Goal: Information Seeking & Learning: Learn about a topic

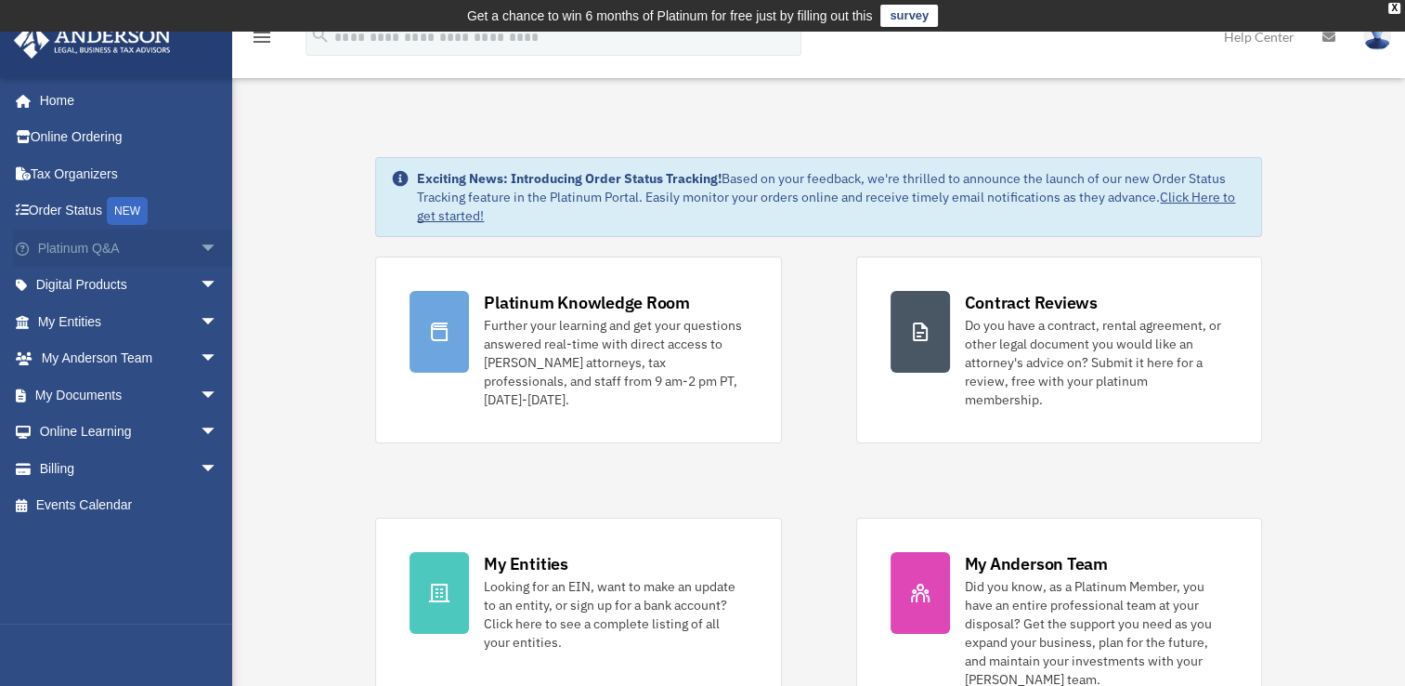
click at [200, 243] on span "arrow_drop_down" at bounding box center [218, 248] width 37 height 38
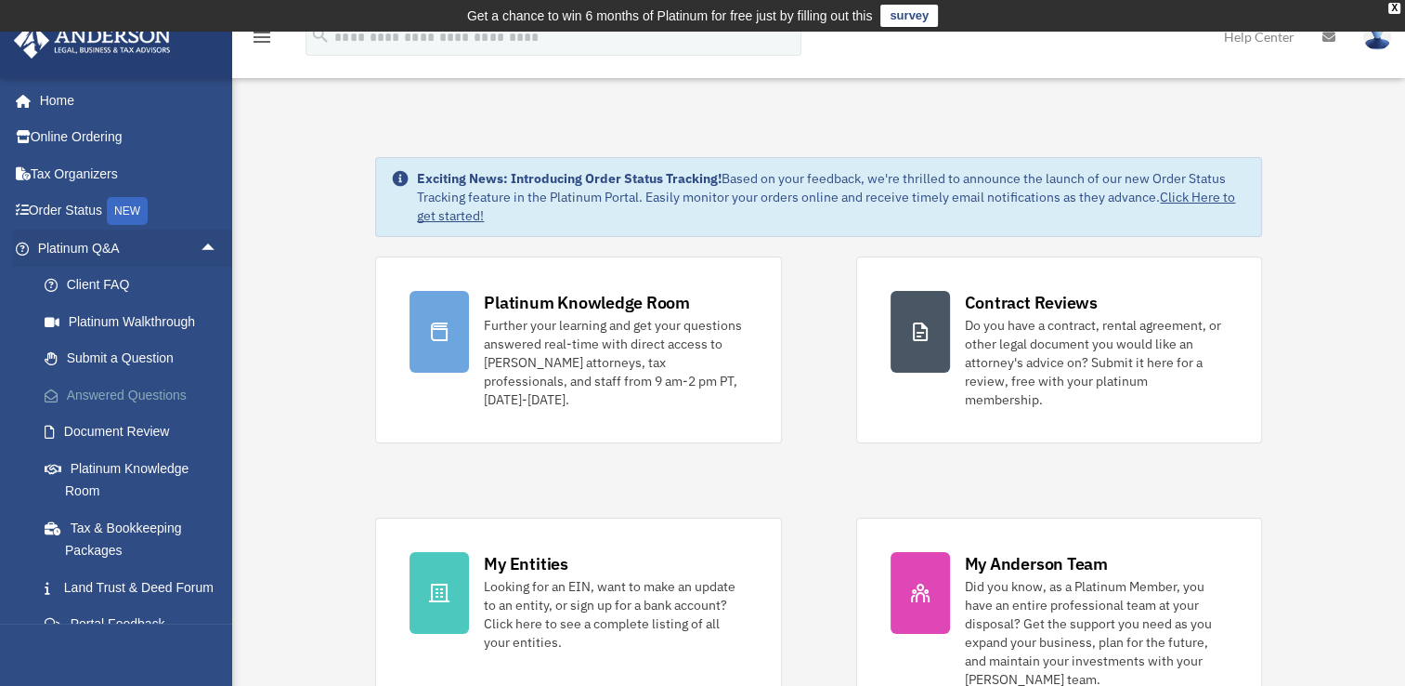
click at [119, 385] on link "Answered Questions" at bounding box center [136, 394] width 220 height 37
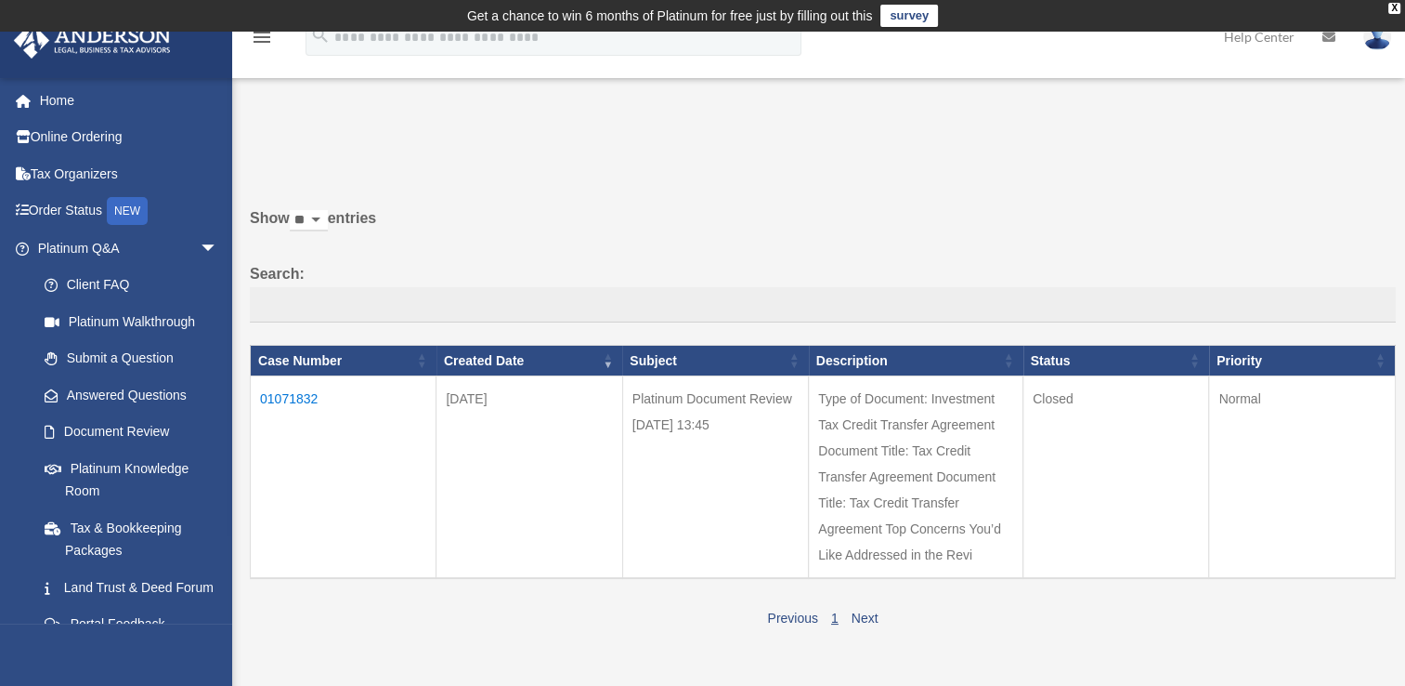
click at [279, 391] on td "01071832" at bounding box center [344, 477] width 186 height 202
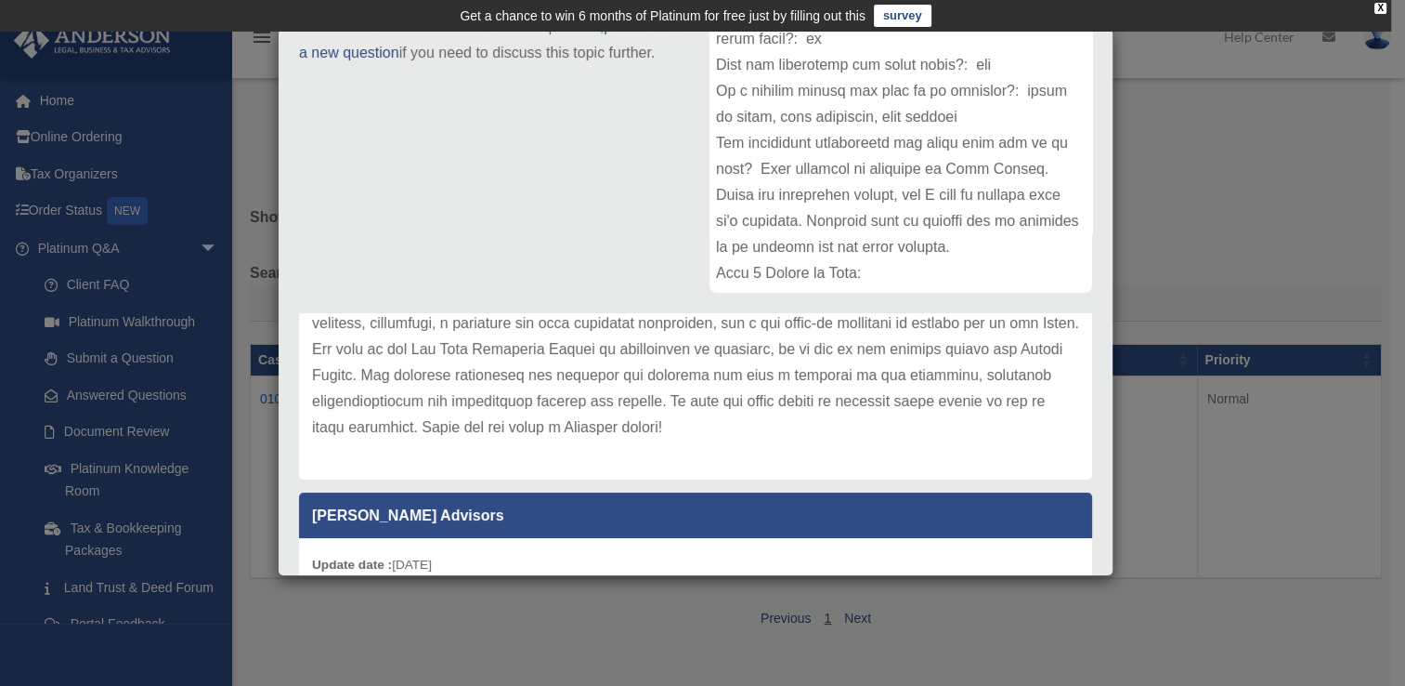
scroll to position [346, 0]
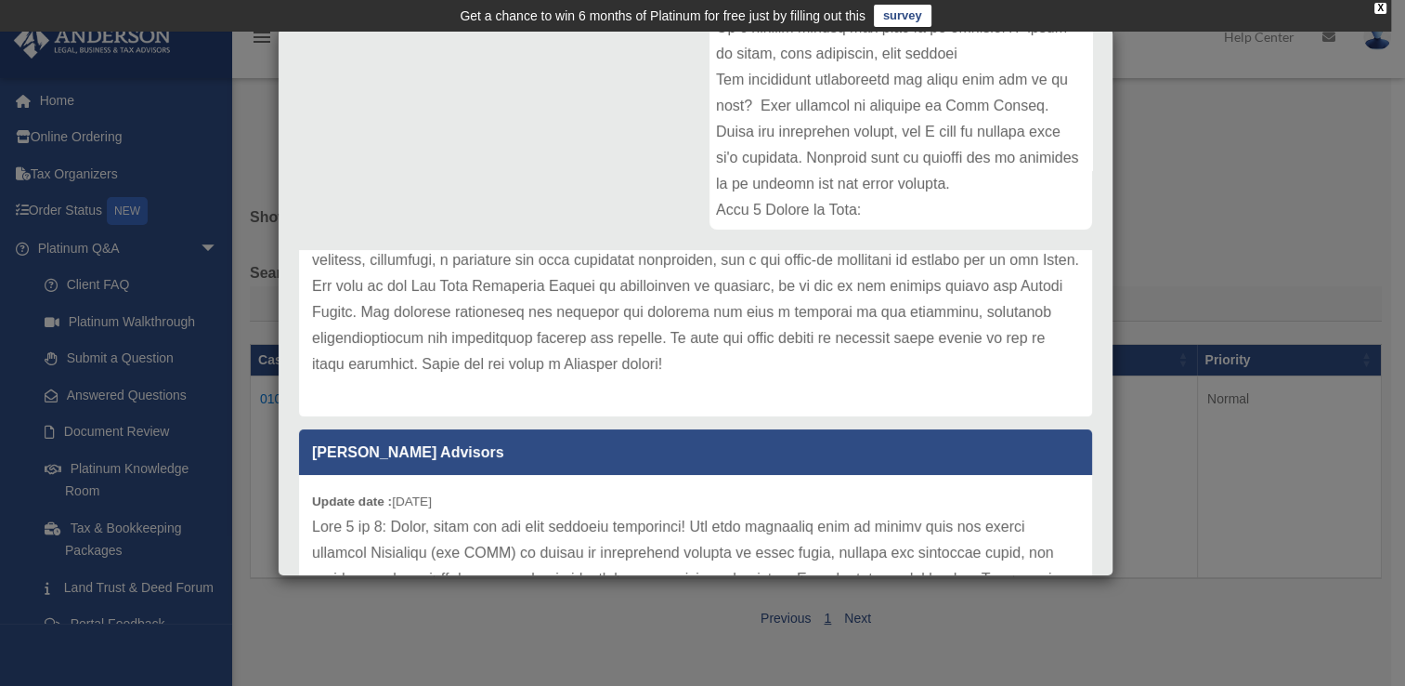
click at [1219, 247] on div "Case Detail × Platinum Document Review 08/09/2025 13:45 Case Number 01071832 Cr…" at bounding box center [702, 343] width 1405 height 686
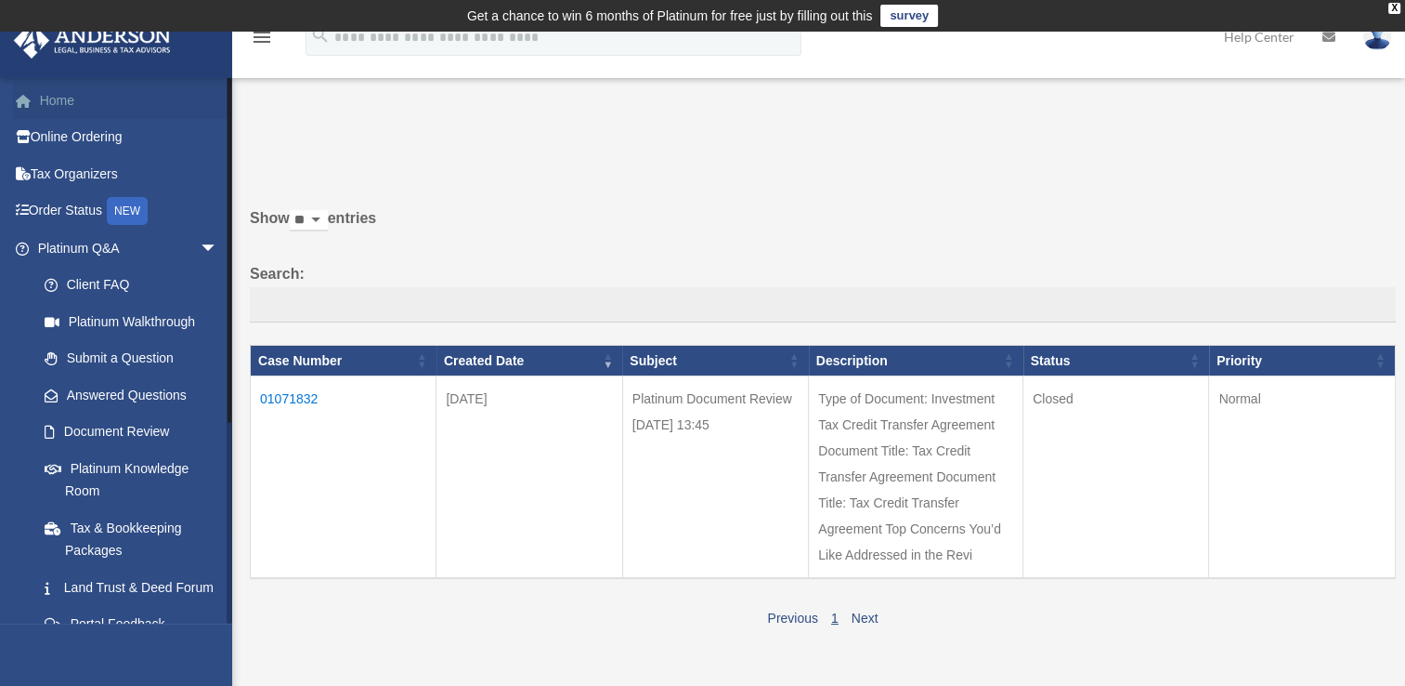
click at [97, 102] on link "Home" at bounding box center [129, 100] width 233 height 37
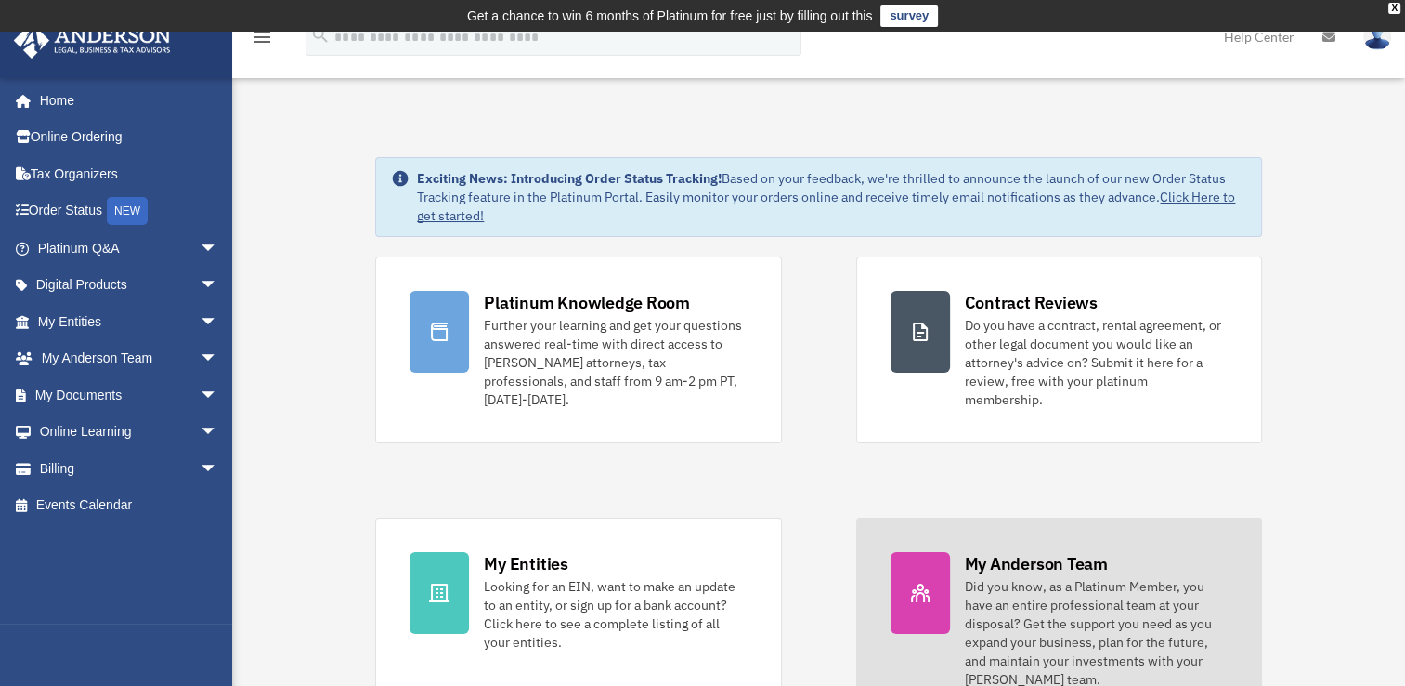
click at [1031, 585] on div "Did you know, as a Platinum Member, you have an entire professional team at you…" at bounding box center [1096, 632] width 263 height 111
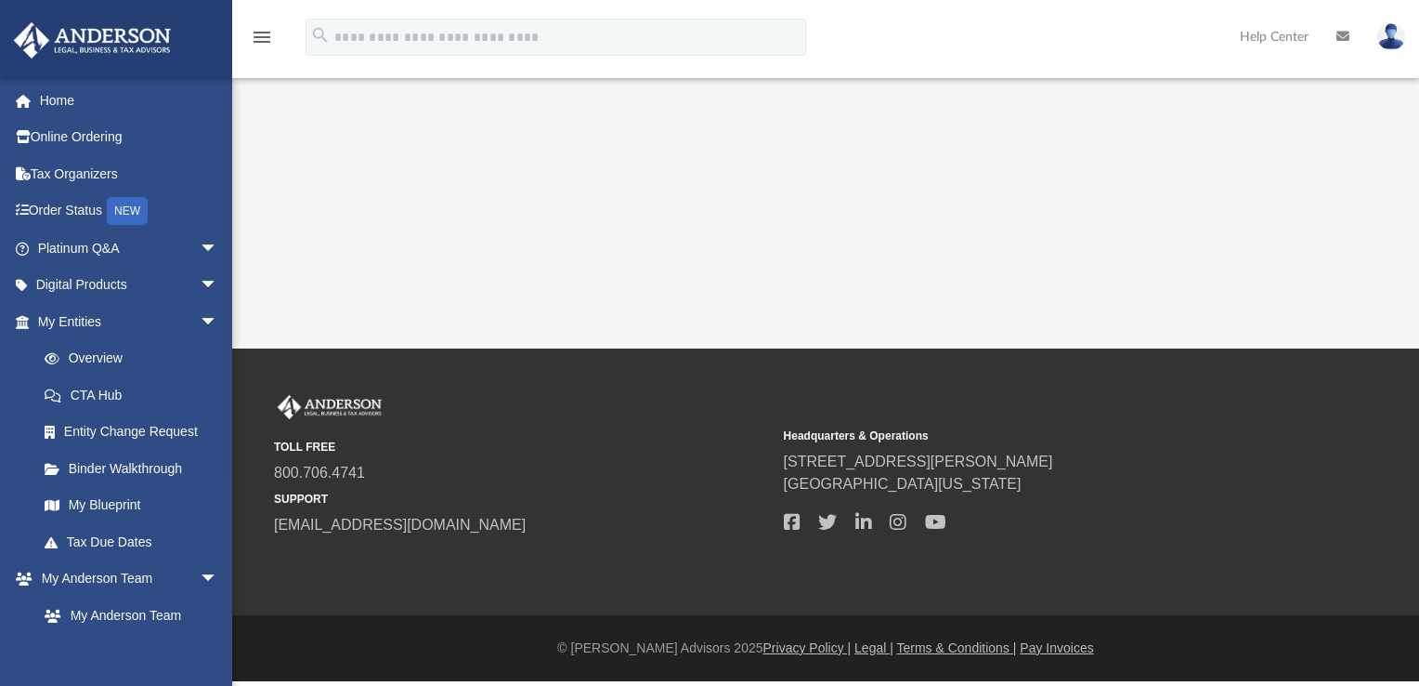
drag, startPoint x: 0, startPoint y: 0, endPoint x: 1412, endPoint y: 172, distance: 1422.3
click at [1412, 172] on html "X Get a chance to win 6 months of Platinum for free just by filling out this su…" at bounding box center [709, 340] width 1419 height 681
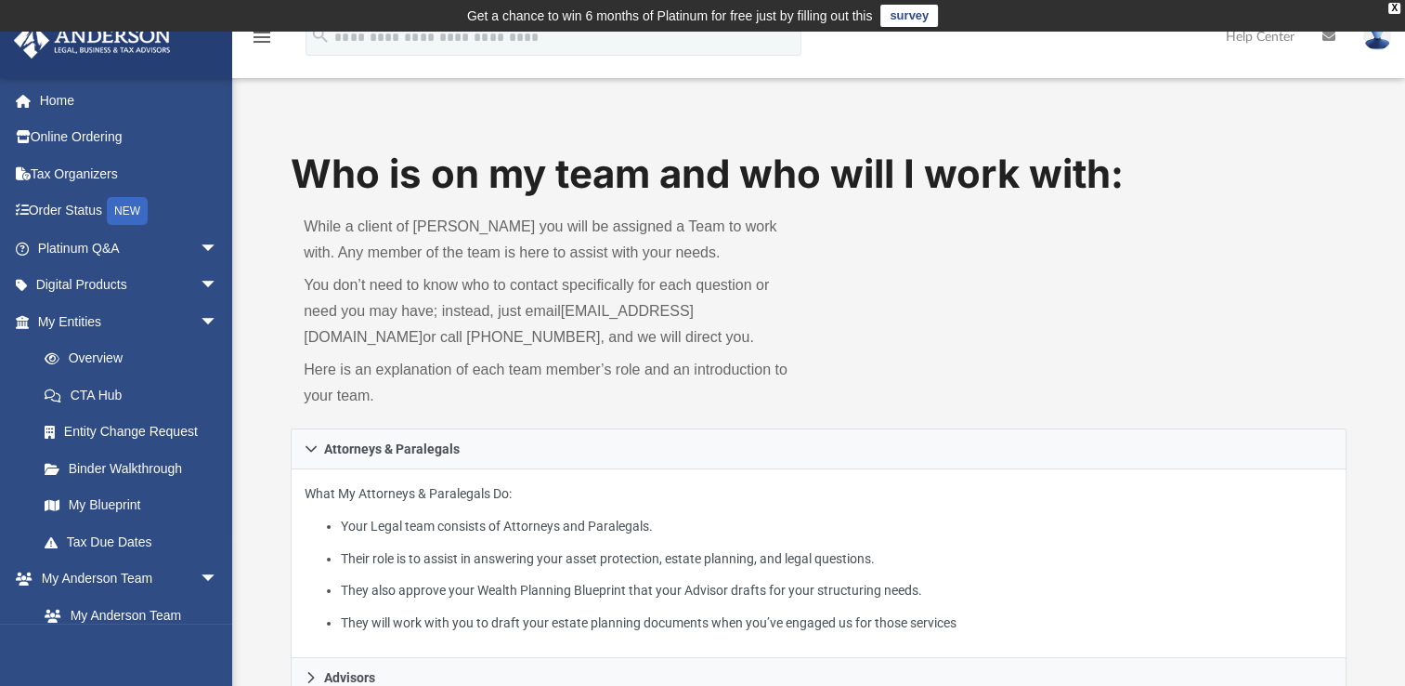
drag, startPoint x: 1412, startPoint y: 172, endPoint x: 1337, endPoint y: 184, distance: 76.2
click at [1337, 184] on h1 "Who is on my team and who will I work with:" at bounding box center [819, 174] width 1056 height 55
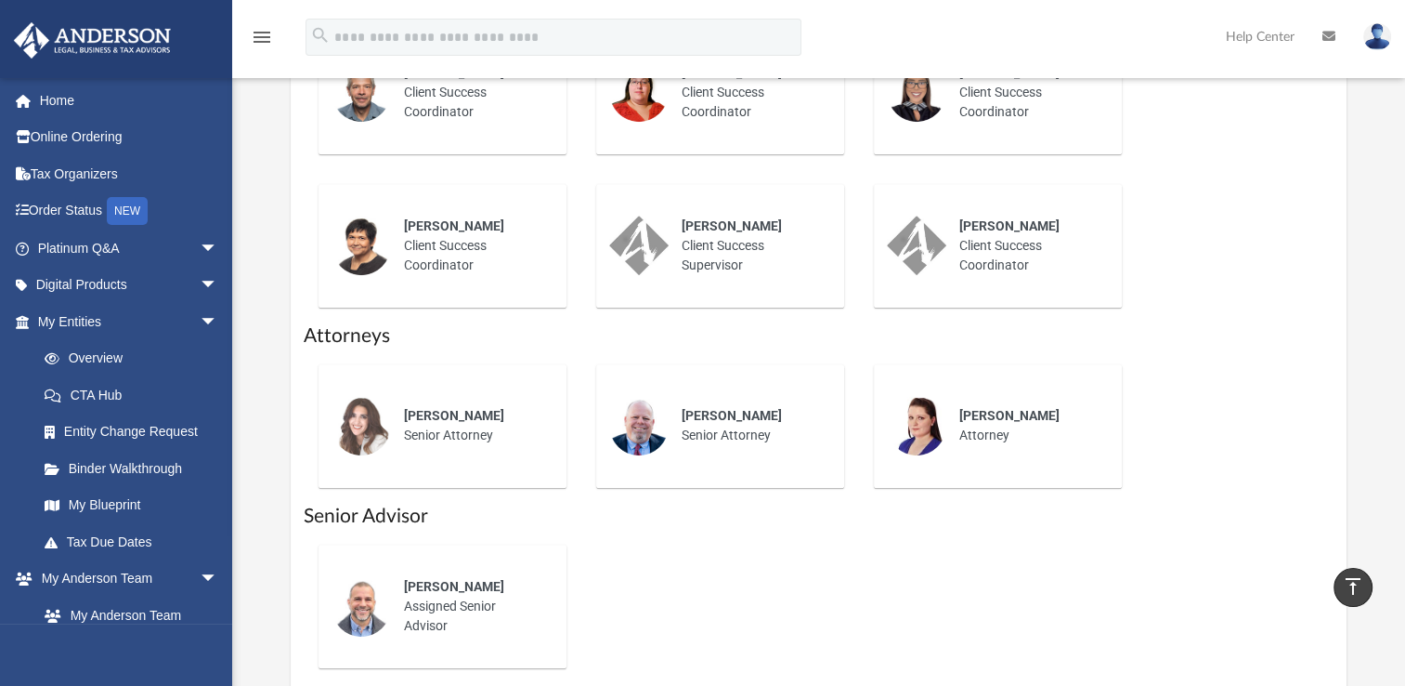
scroll to position [899, 0]
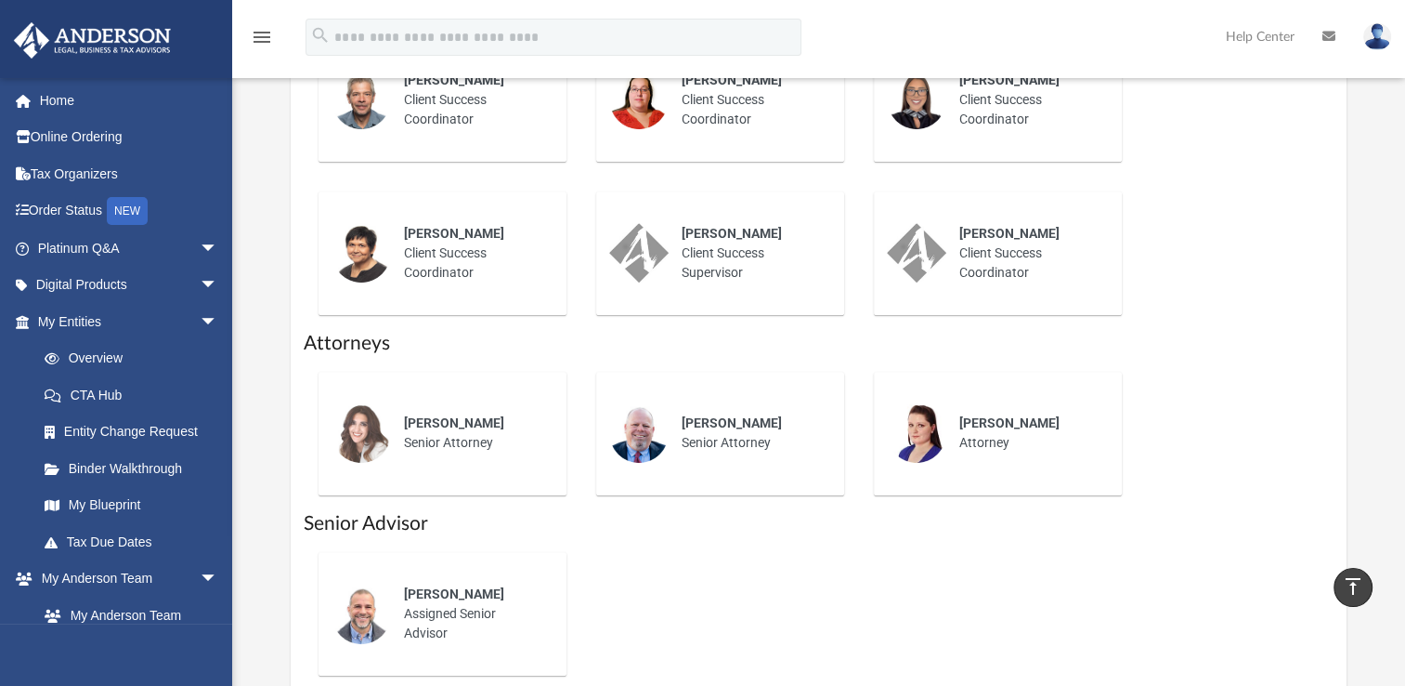
click at [1270, 445] on div "Gwendy Wolfe Senior Attorney Ej Mccaffrey Senior Attorney Miranda Bilodeau Atto…" at bounding box center [819, 433] width 1030 height 153
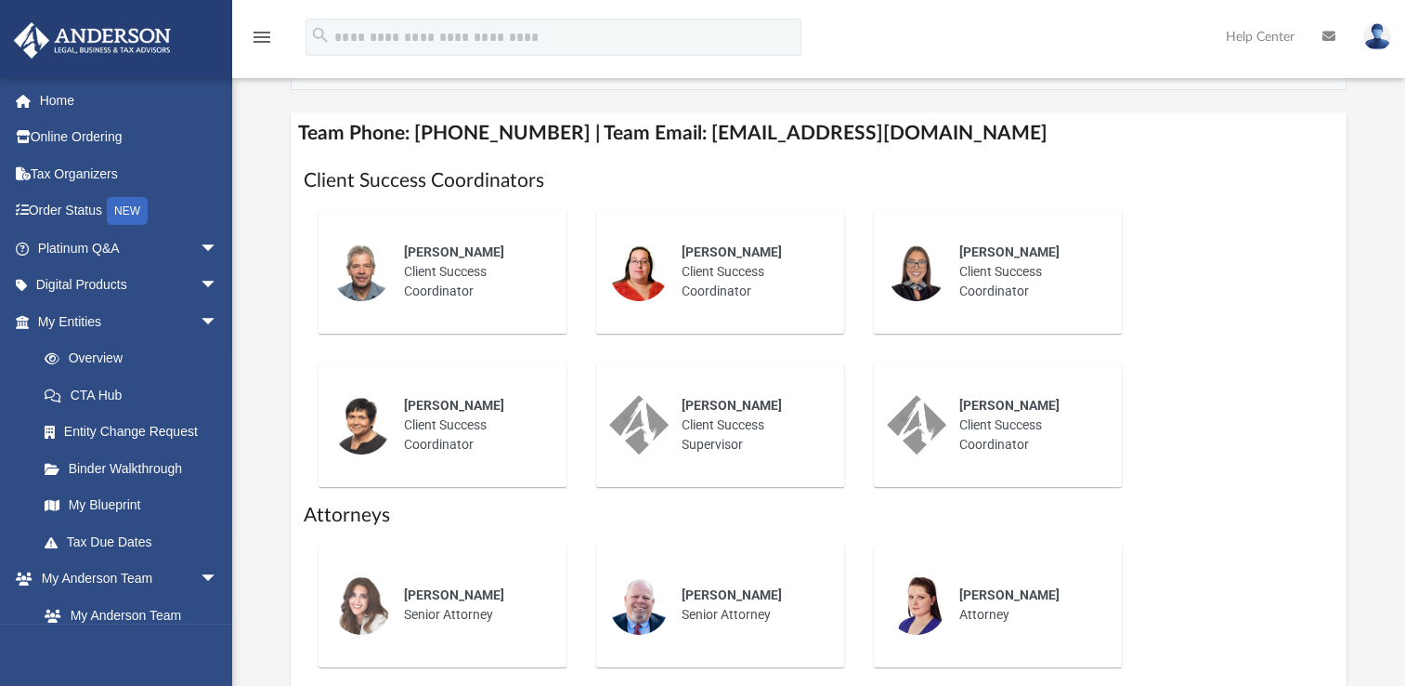
scroll to position [764, 0]
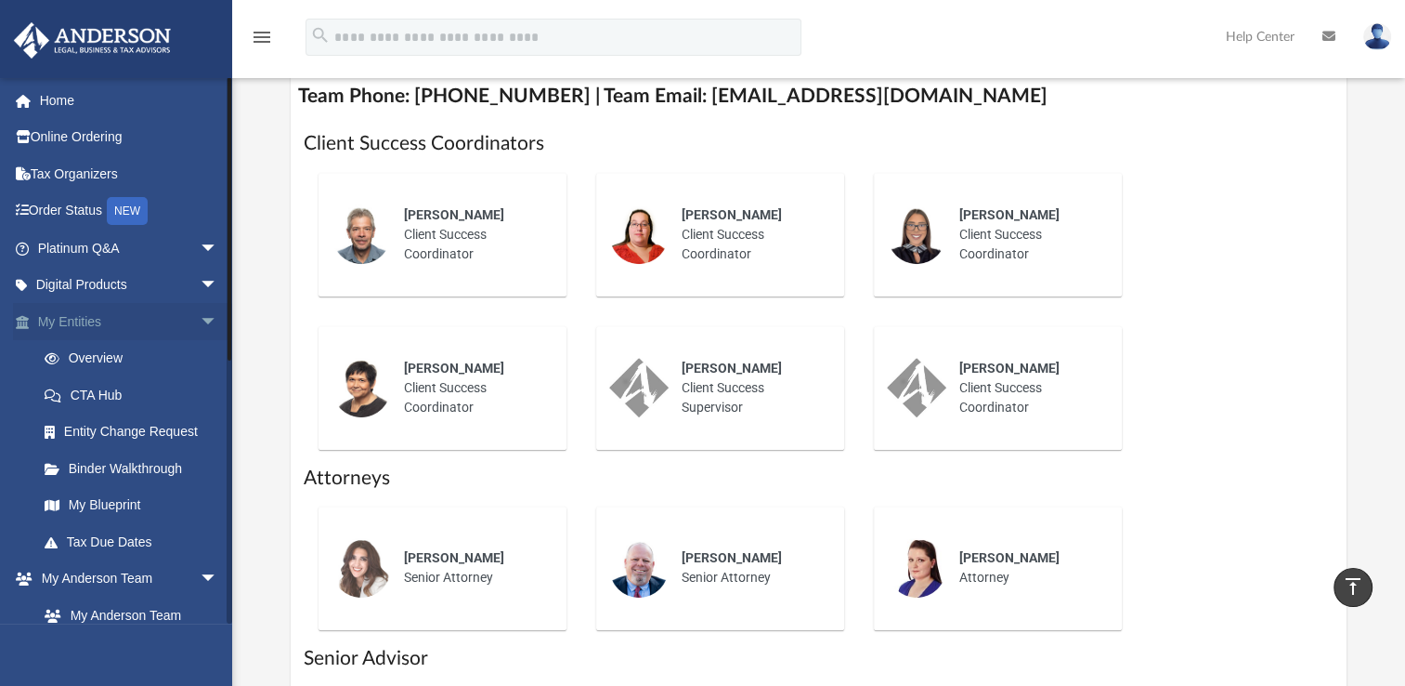
click at [149, 317] on link "My Entities arrow_drop_down" at bounding box center [129, 321] width 233 height 37
click at [130, 498] on link "My Blueprint" at bounding box center [136, 505] width 220 height 37
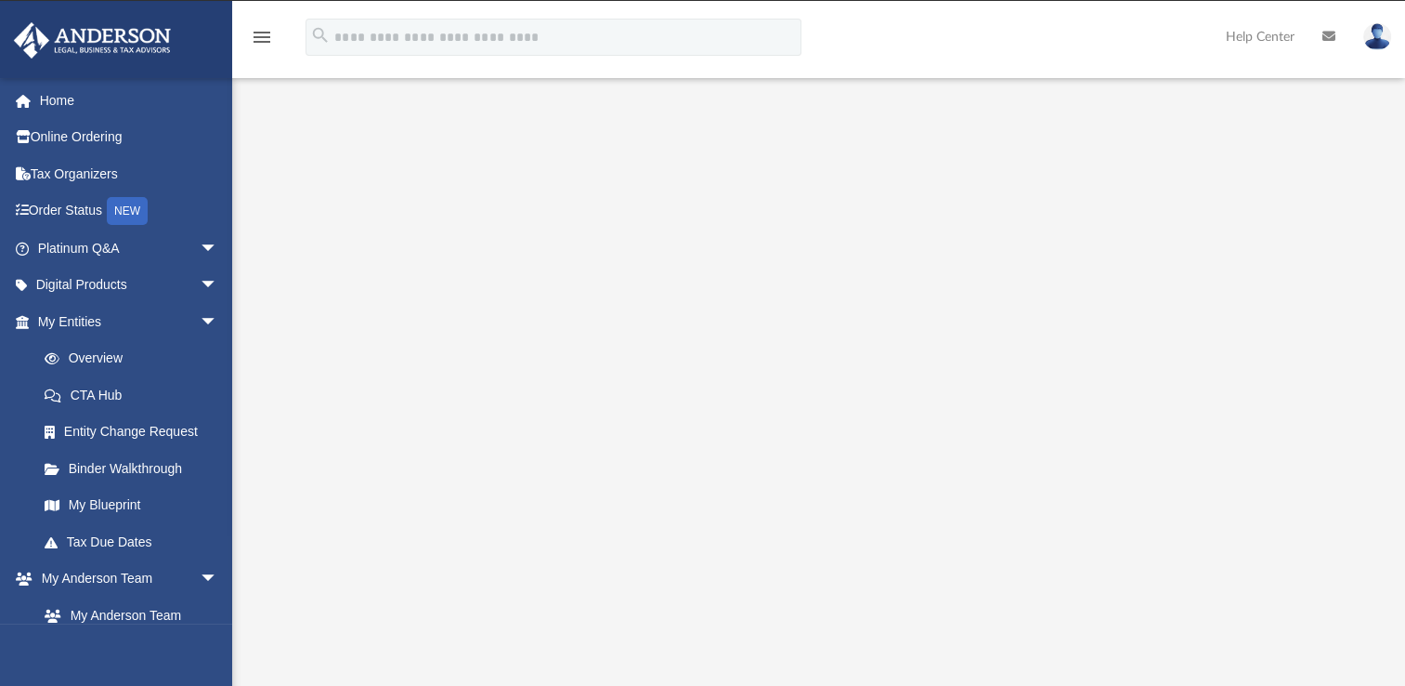
scroll to position [592, 0]
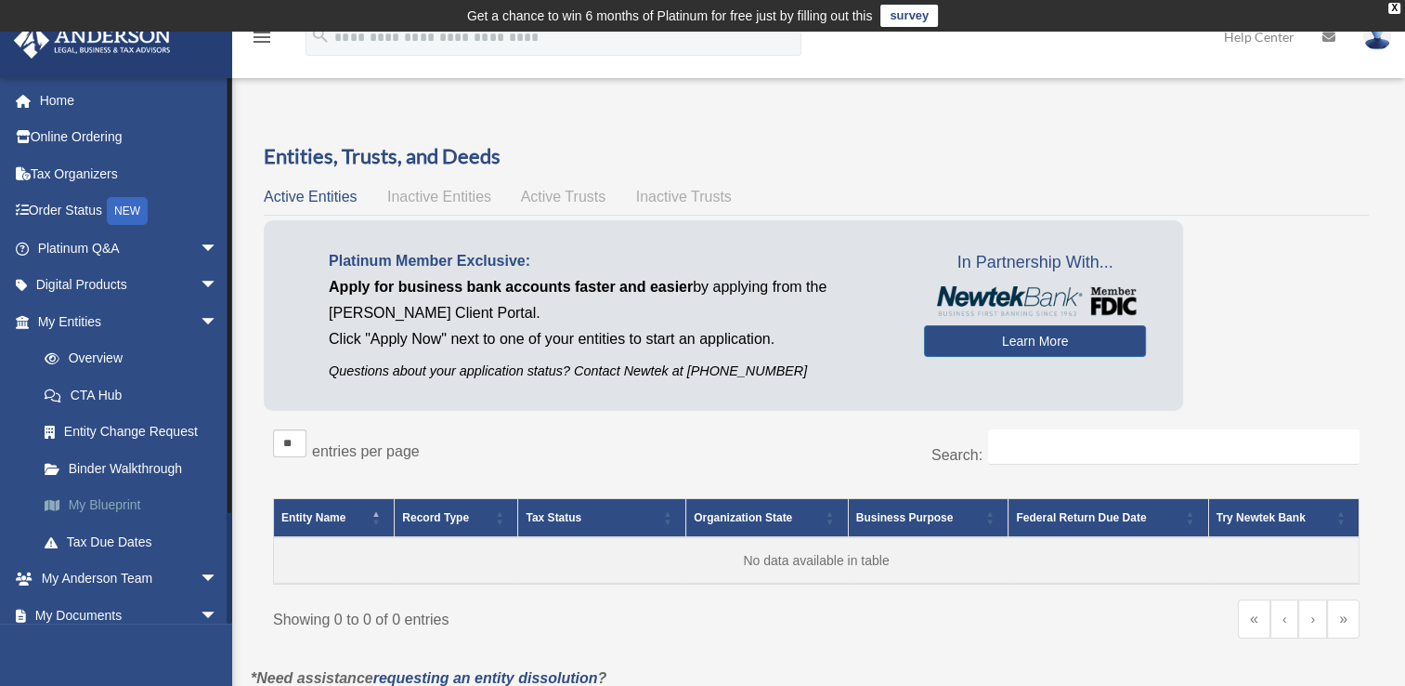
click at [102, 505] on link "My Blueprint" at bounding box center [136, 505] width 220 height 37
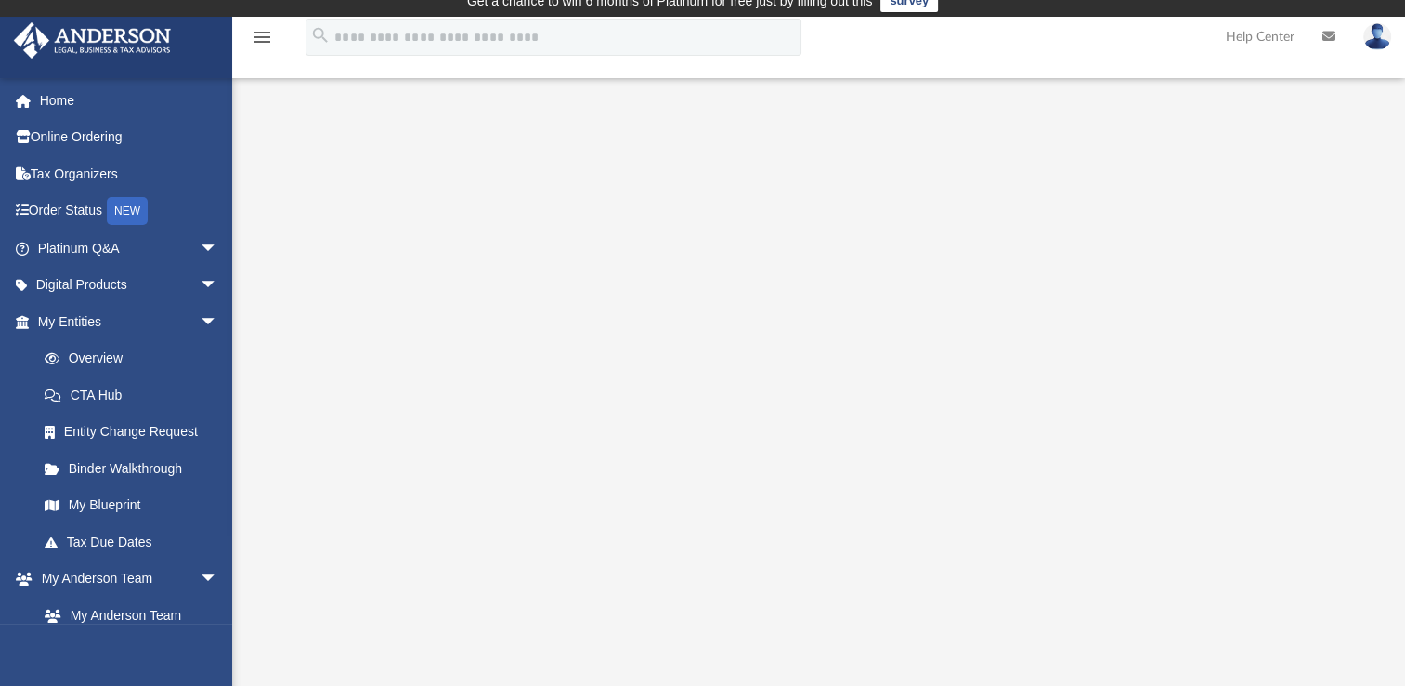
scroll to position [4, 0]
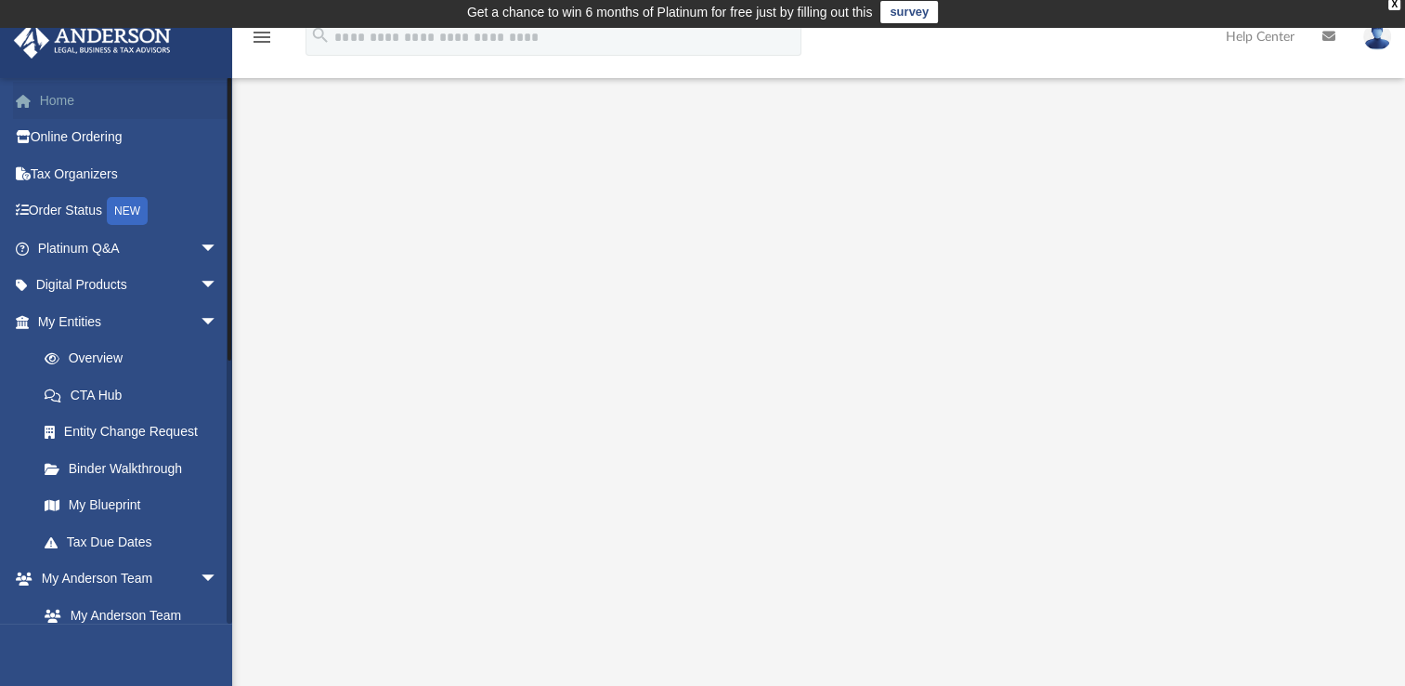
click at [89, 107] on link "Home" at bounding box center [129, 100] width 233 height 37
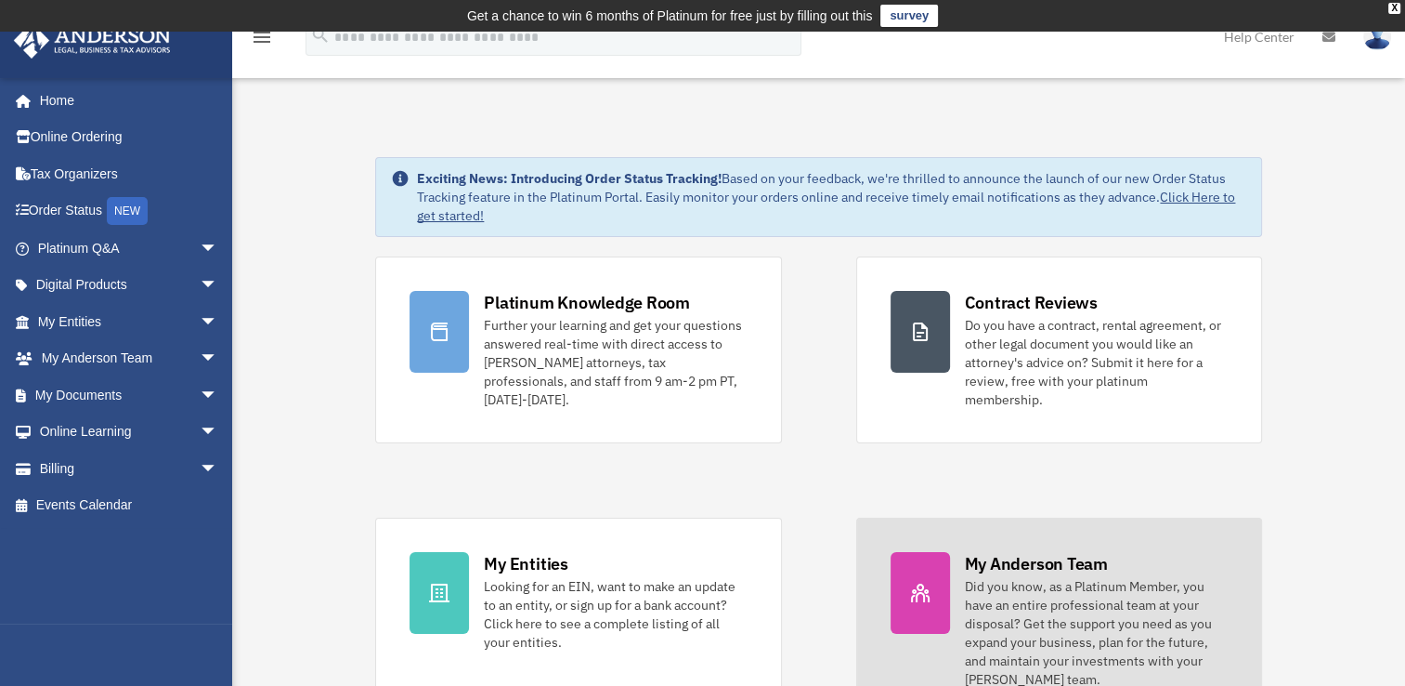
click at [1032, 594] on div "Did you know, as a Platinum Member, you have an entire professional team at you…" at bounding box center [1096, 632] width 263 height 111
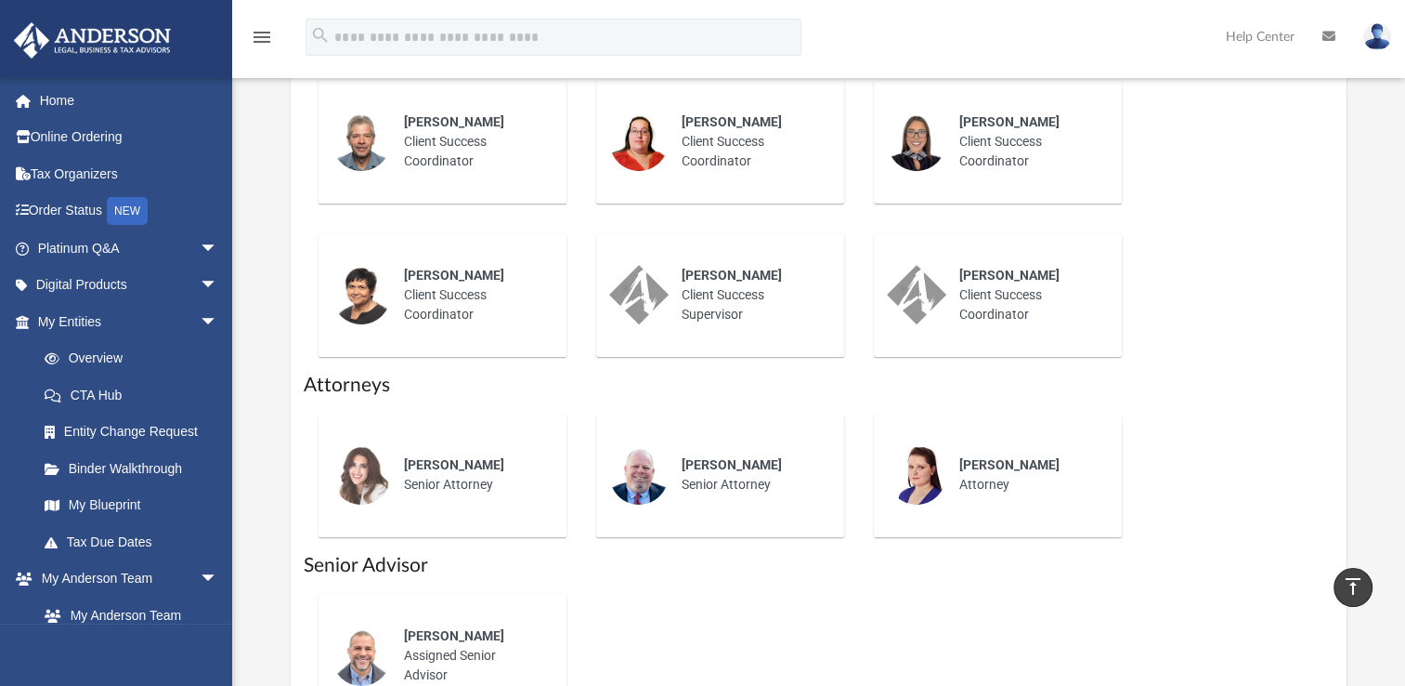
scroll to position [843, 0]
